Goal: Check status: Check status

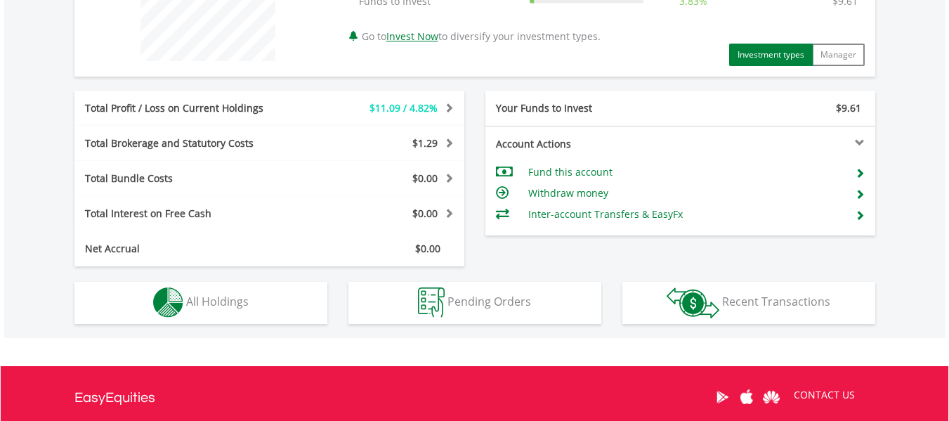
scroll to position [632, 0]
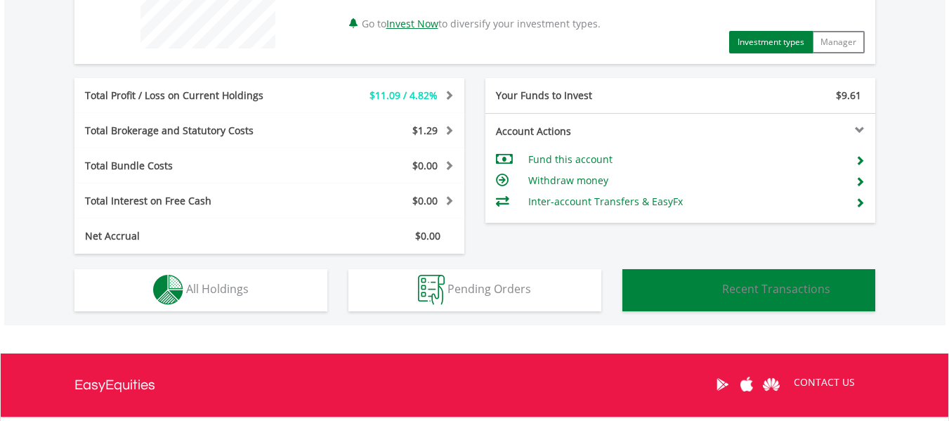
click at [748, 288] on span "Recent Transactions" at bounding box center [776, 288] width 108 height 15
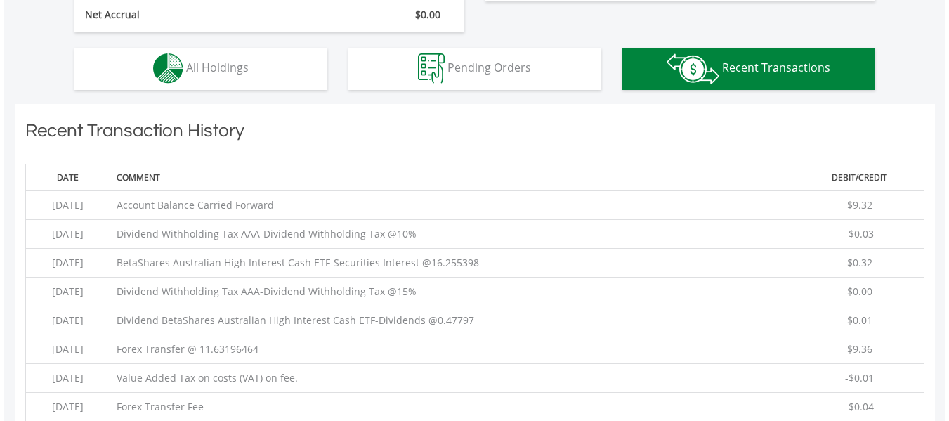
scroll to position [887, 0]
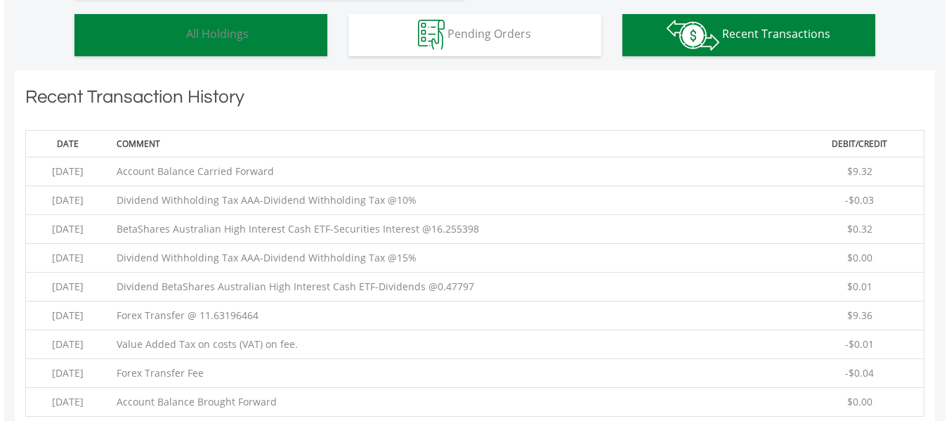
click at [216, 39] on span "All Holdings" at bounding box center [217, 33] width 62 height 15
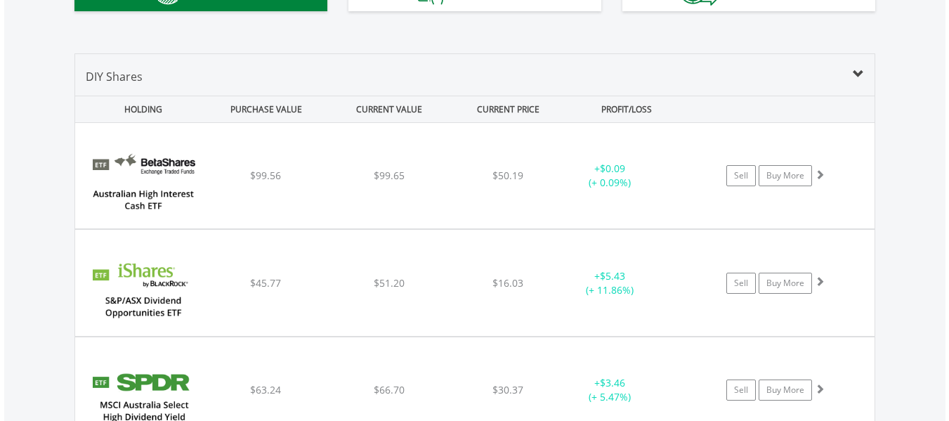
scroll to position [830, 0]
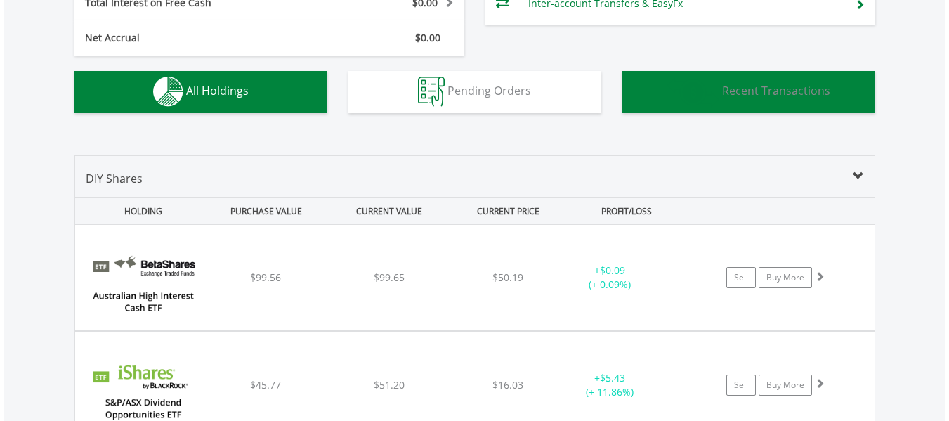
click at [827, 93] on span "Recent Transactions" at bounding box center [776, 90] width 108 height 15
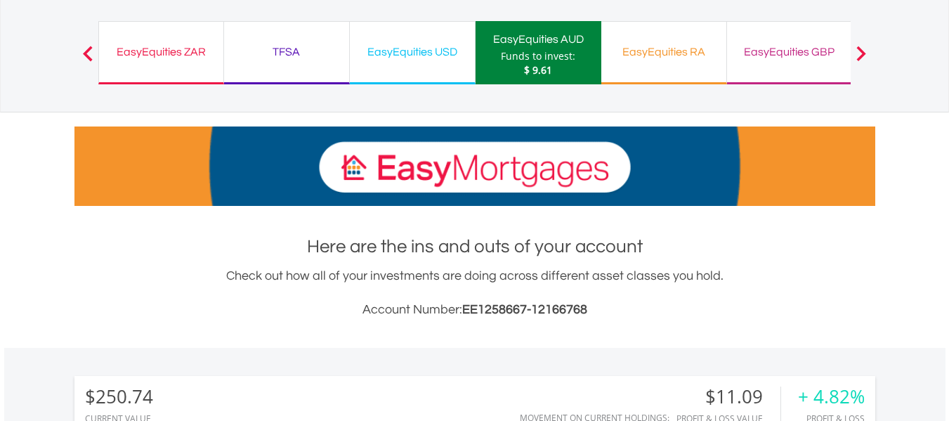
scroll to position [0, 0]
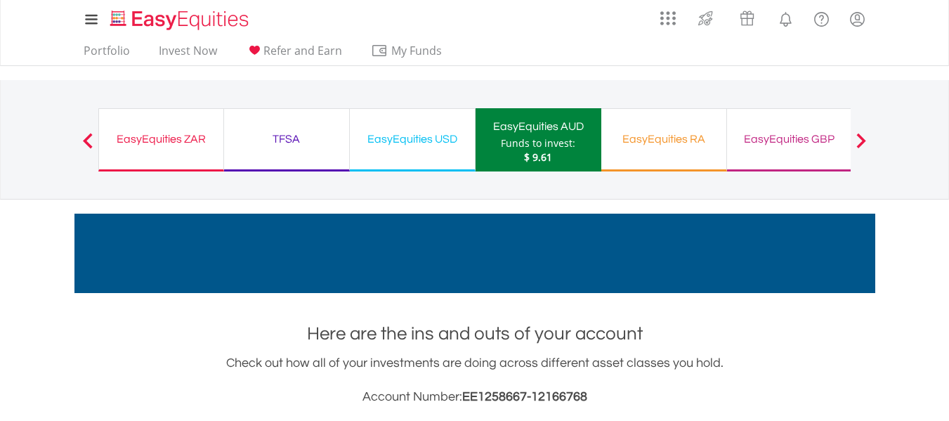
click at [415, 114] on div "EasyEquities USD Funds to invest: $ 9.61" at bounding box center [413, 139] width 126 height 63
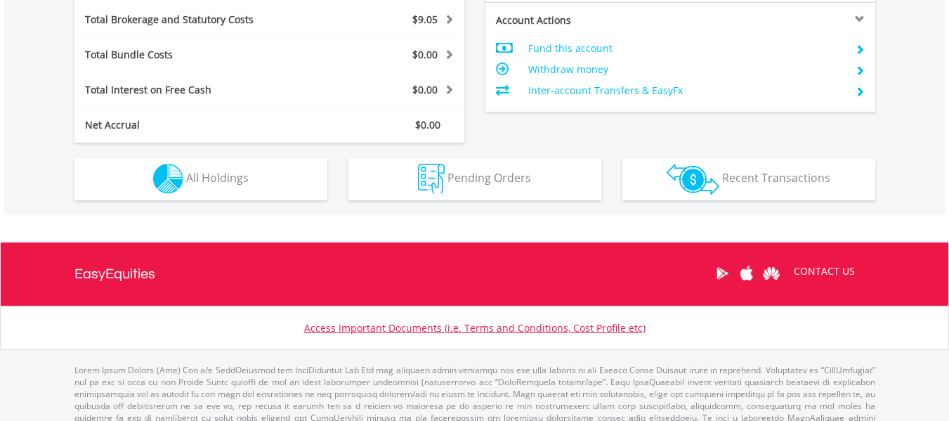
scroll to position [772, 0]
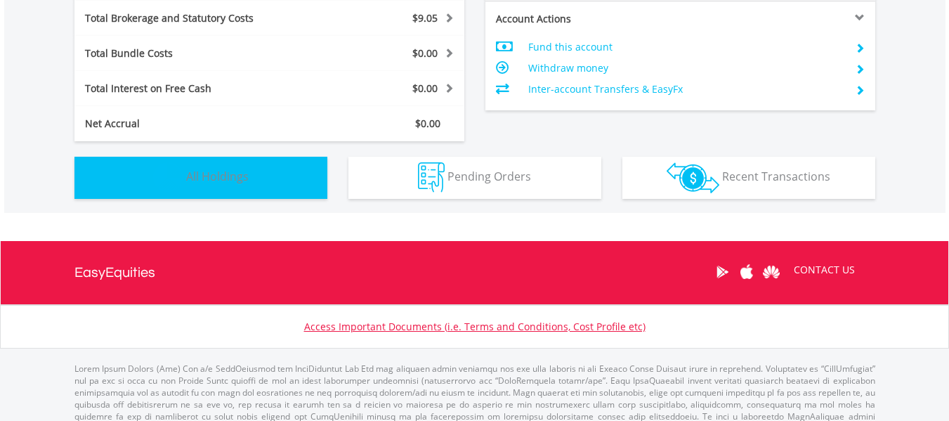
click at [227, 175] on span "All Holdings" at bounding box center [217, 176] width 62 height 15
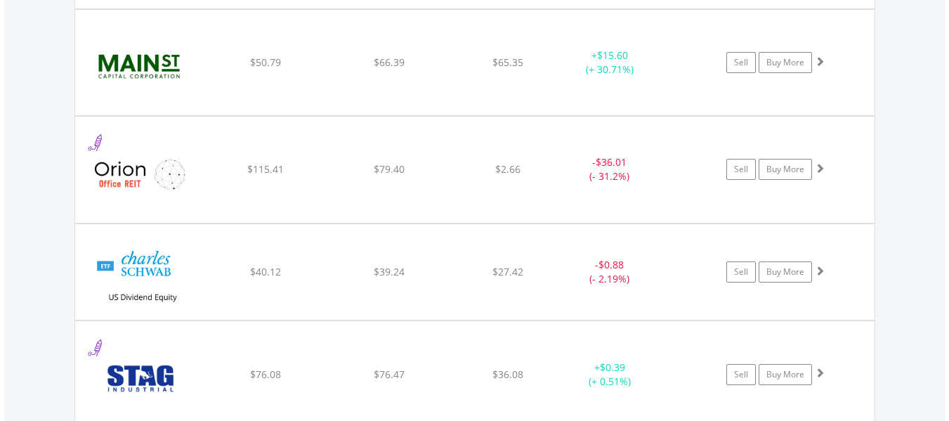
scroll to position [1785, 0]
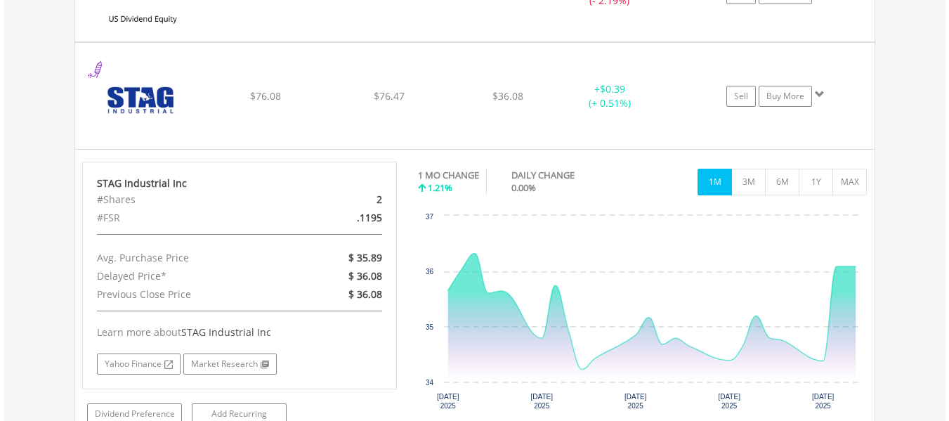
scroll to position [1996, 0]
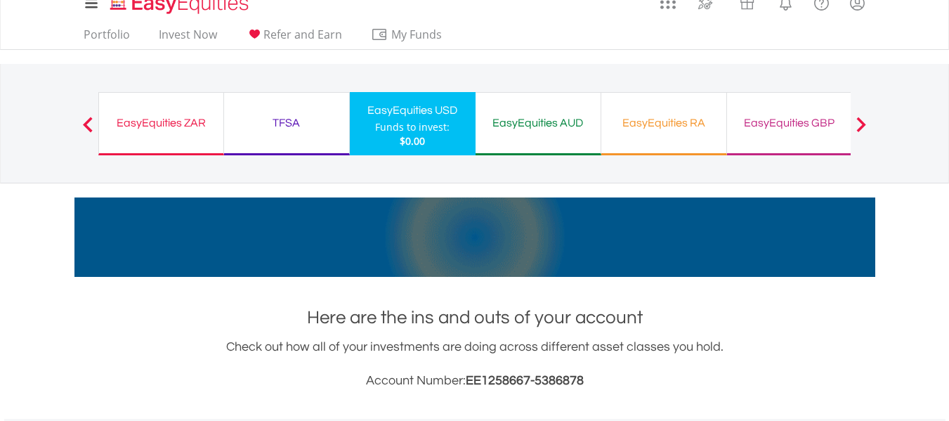
scroll to position [0, 0]
